Goal: Task Accomplishment & Management: Manage account settings

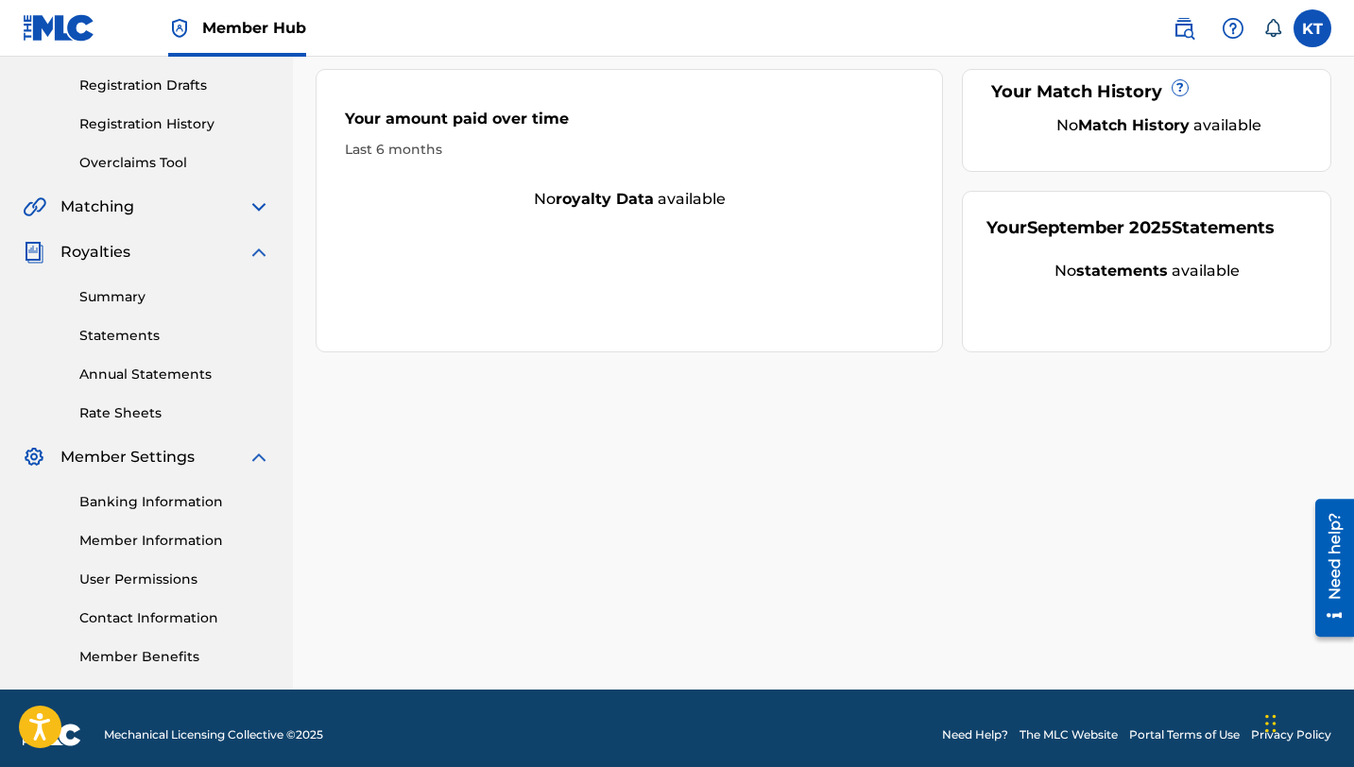
scroll to position [322, 0]
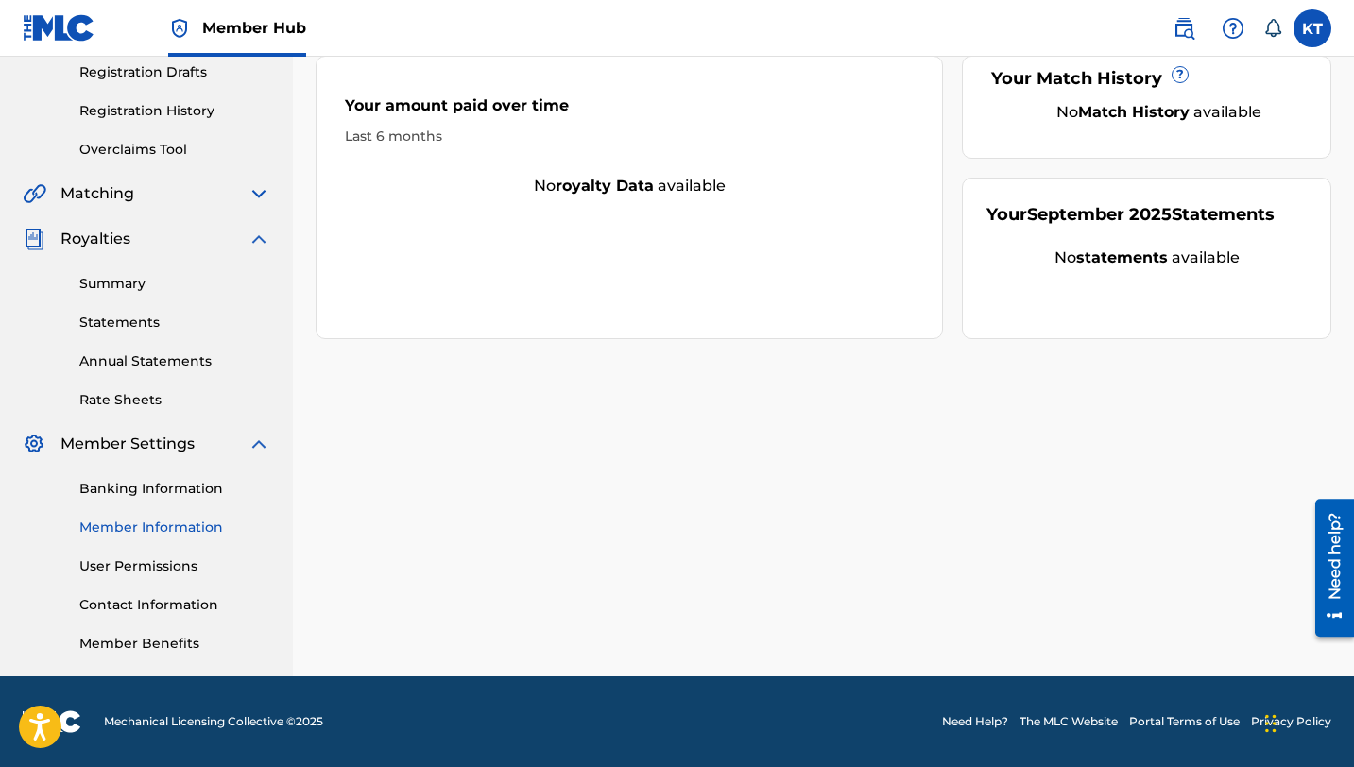
click at [145, 529] on link "Member Information" at bounding box center [174, 528] width 191 height 20
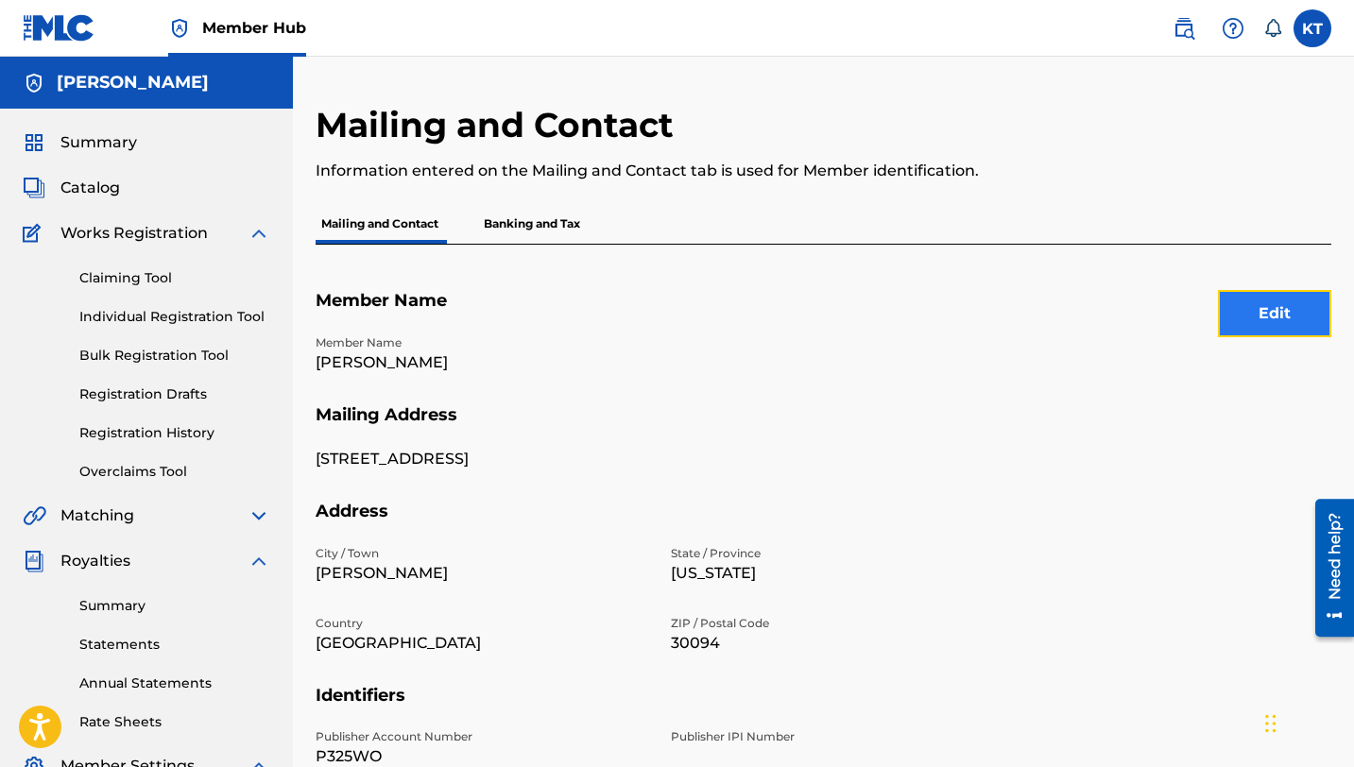
click at [1247, 313] on button "Edit" at bounding box center [1274, 313] width 113 height 47
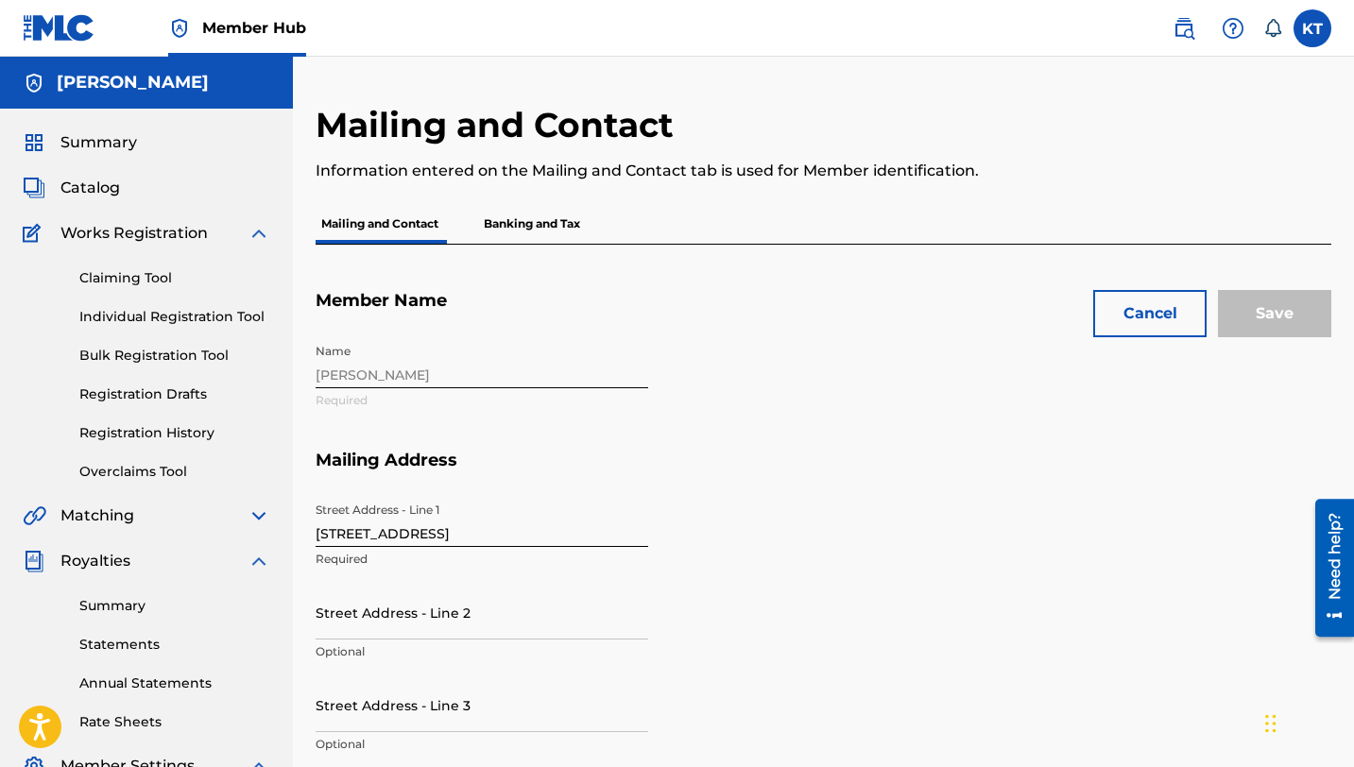
drag, startPoint x: 408, startPoint y: 373, endPoint x: 336, endPoint y: 369, distance: 71.9
click at [336, 369] on div "Name [PERSON_NAME] Required" at bounding box center [660, 391] width 688 height 115
click at [340, 370] on div "Name [PERSON_NAME] Required" at bounding box center [660, 391] width 688 height 115
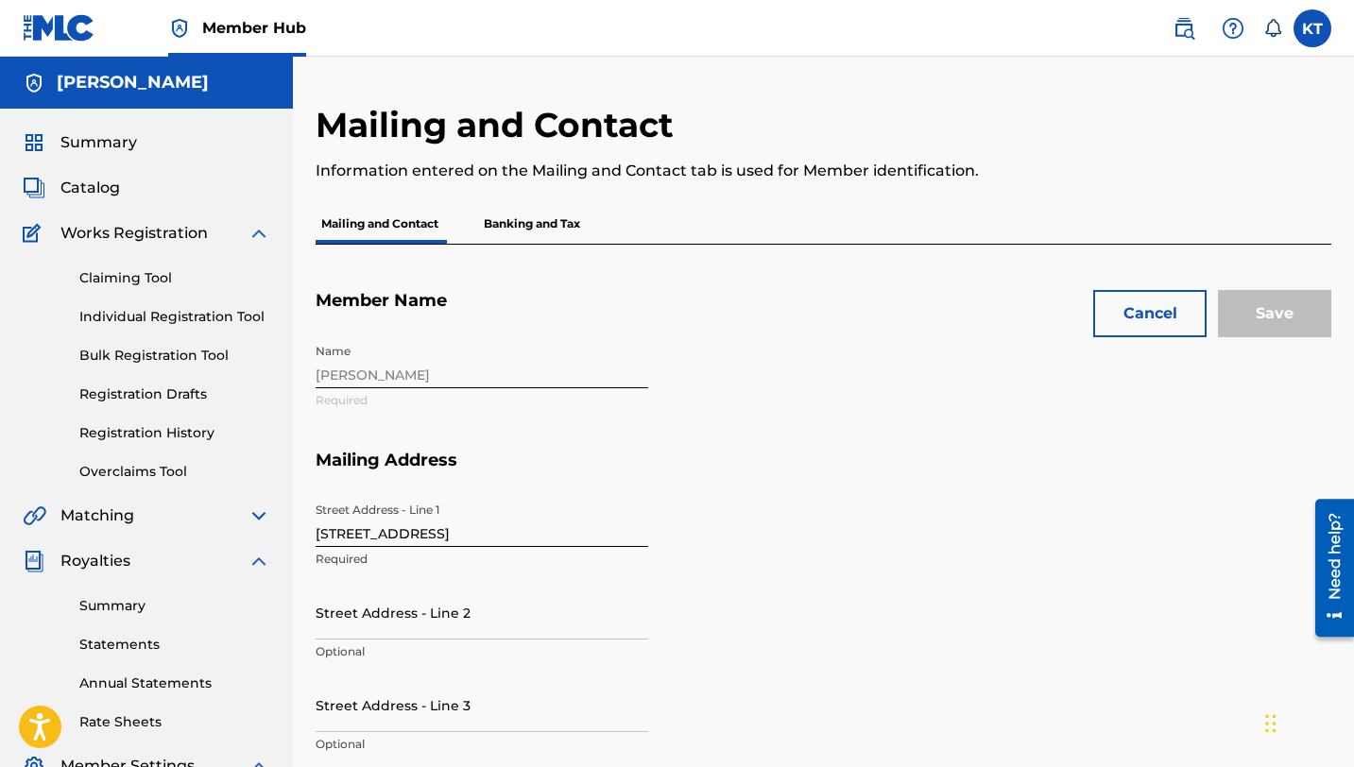
click at [340, 370] on div "Name [PERSON_NAME] Required" at bounding box center [660, 391] width 688 height 115
click at [1166, 317] on button "Cancel" at bounding box center [1149, 313] width 113 height 47
